Goal: Information Seeking & Learning: Understand process/instructions

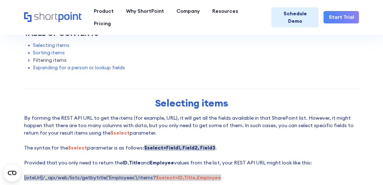
scroll to position [303, 0]
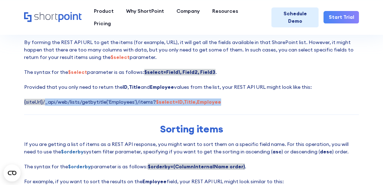
drag, startPoint x: 45, startPoint y: 100, endPoint x: 214, endPoint y: 101, distance: 169.2
click at [214, 101] on p "By forming the REST API URL to get the items (for example, URL), it will get al…" at bounding box center [192, 72] width 336 height 67
copy span "_api/web/lists/getbytitle('Employees')/items? $select=ID,Title,Employee"
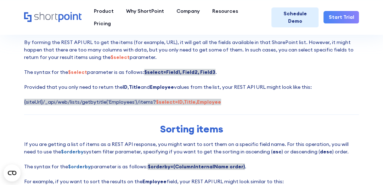
drag, startPoint x: 22, startPoint y: 101, endPoint x: 41, endPoint y: 101, distance: 19.2
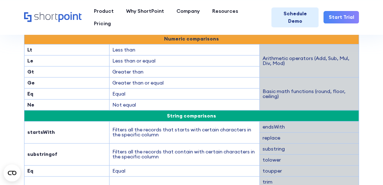
scroll to position [681, 0]
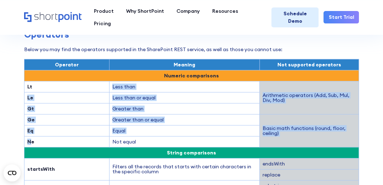
drag, startPoint x: 32, startPoint y: 84, endPoint x: 32, endPoint y: 139, distance: 54.6
click at [55, 115] on td "Ge" at bounding box center [66, 119] width 85 height 11
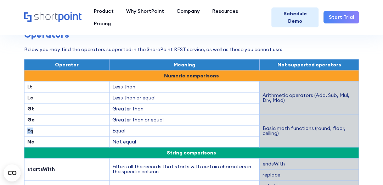
drag, startPoint x: 27, startPoint y: 131, endPoint x: 33, endPoint y: 131, distance: 6.0
click at [33, 131] on td "Eq" at bounding box center [66, 130] width 85 height 11
click at [31, 116] on strong "Ge" at bounding box center [30, 119] width 7 height 6
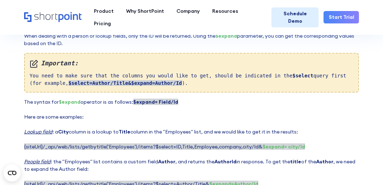
scroll to position [1286, 0]
